Goal: Transaction & Acquisition: Purchase product/service

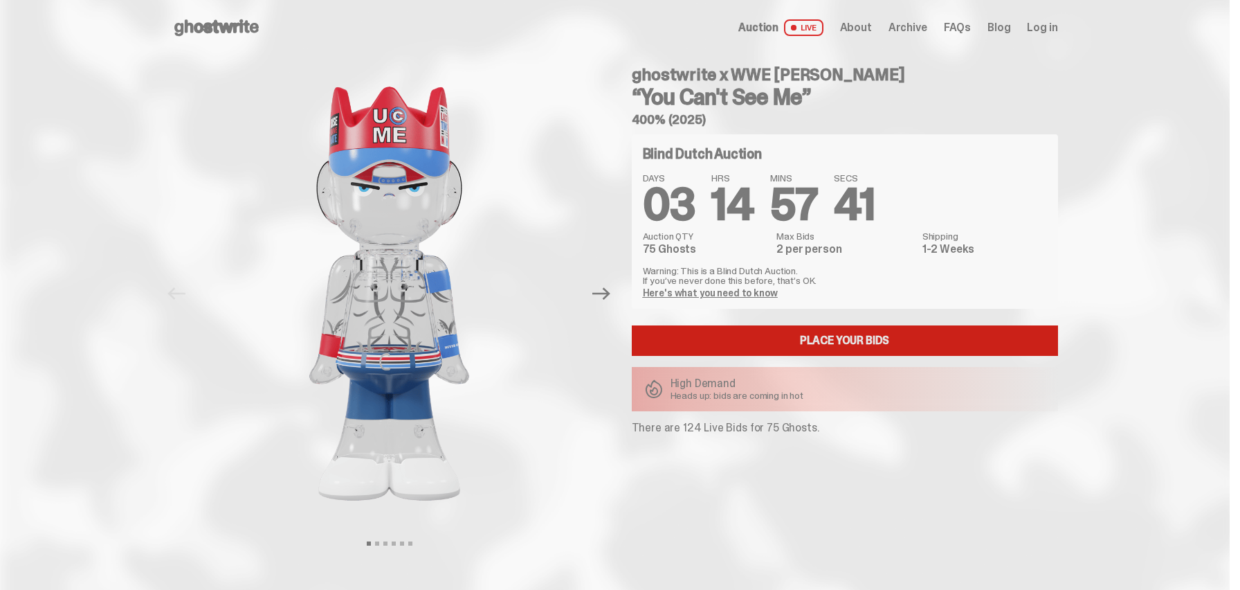
click at [934, 343] on link "Place your Bids" at bounding box center [845, 340] width 426 height 30
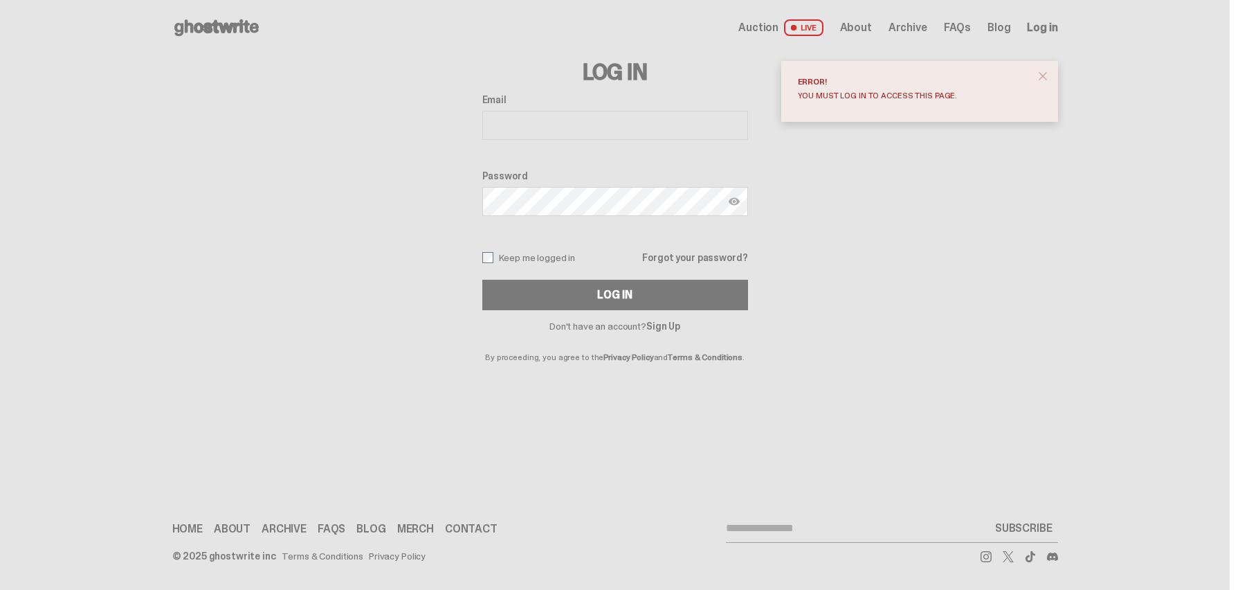
click at [724, 136] on input "Email" at bounding box center [615, 125] width 266 height 29
click at [864, 233] on div "Log In Email Password Keep me logged in Forgot your password? Log In Don't have…" at bounding box center [615, 208] width 886 height 306
click at [625, 127] on input "Email" at bounding box center [615, 125] width 266 height 29
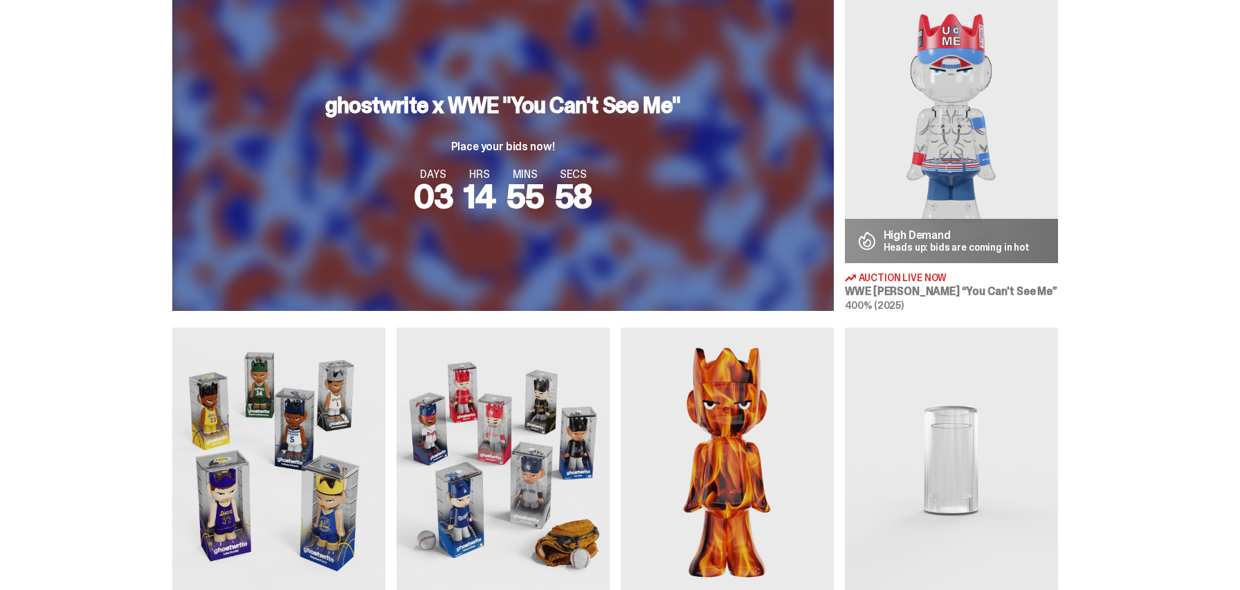
scroll to position [520, 0]
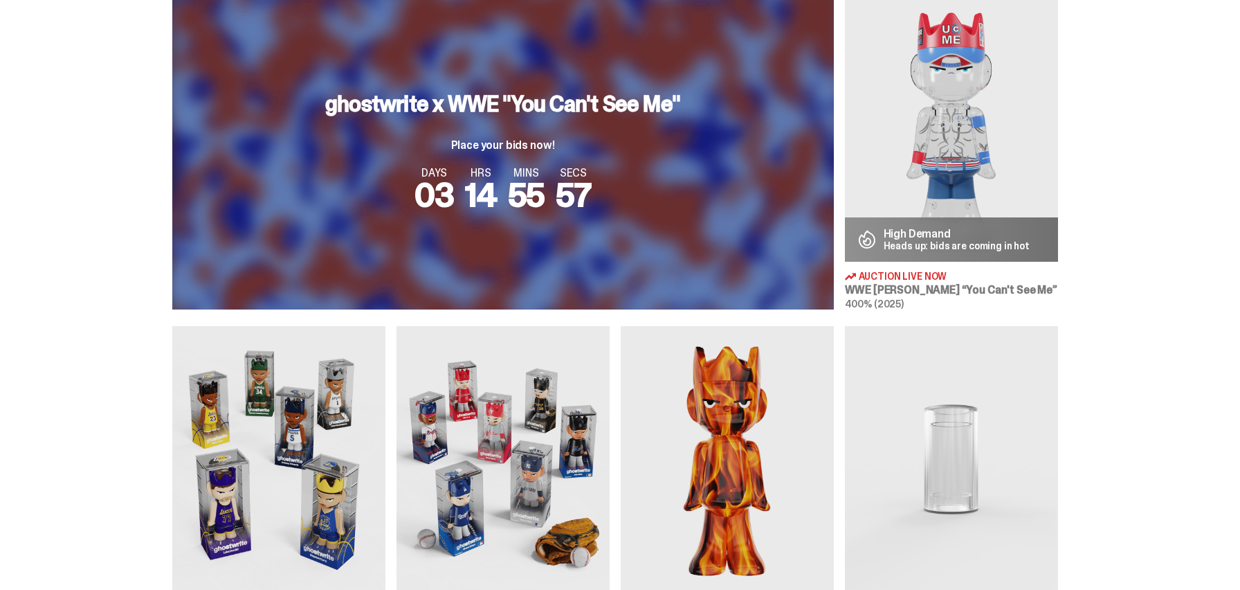
click at [898, 237] on p "High Demand" at bounding box center [957, 233] width 147 height 11
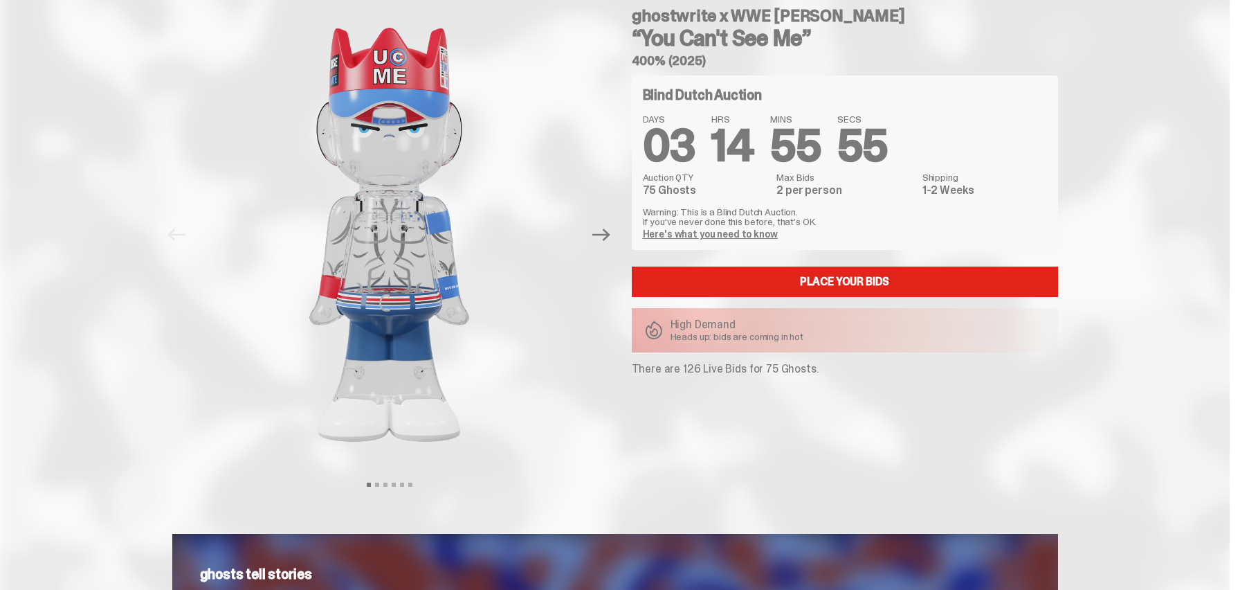
scroll to position [60, 0]
